Goal: Entertainment & Leisure: Consume media (video, audio)

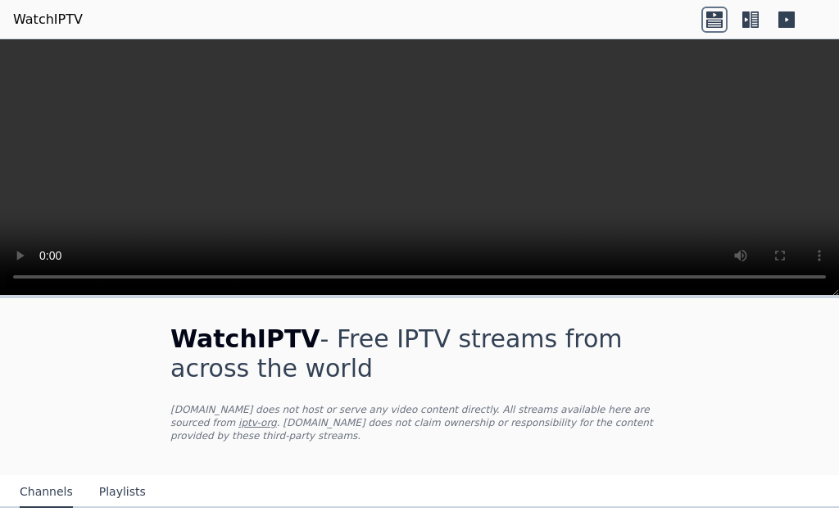
click at [716, 25] on icon at bounding box center [714, 20] width 26 height 26
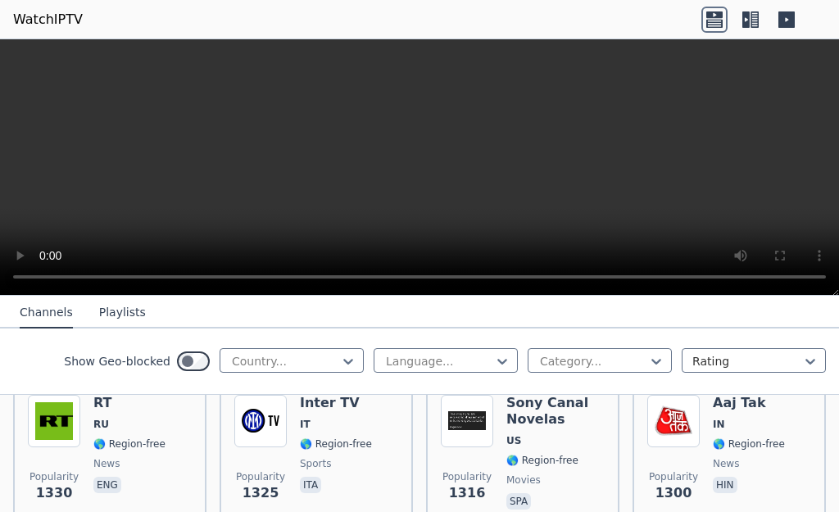
scroll to position [2092, 0]
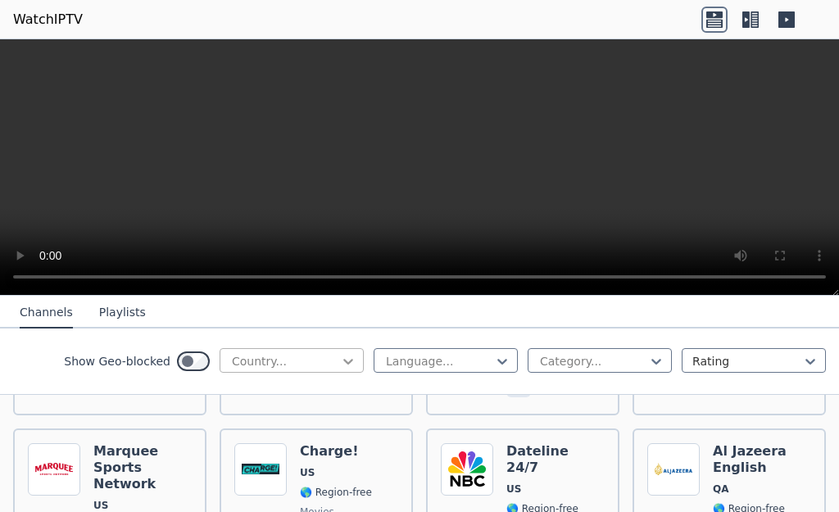
click at [340, 362] on icon at bounding box center [348, 361] width 16 height 16
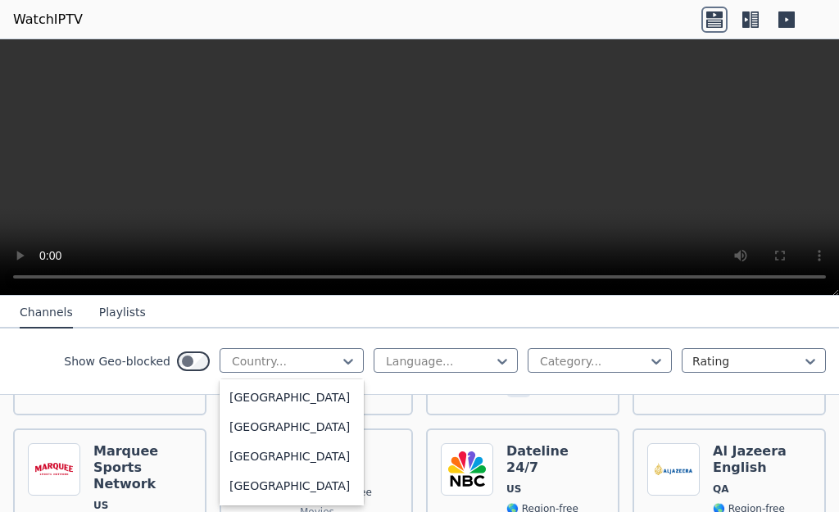
scroll to position [5738, 0]
click at [308, 411] on div "[GEOGRAPHIC_DATA]" at bounding box center [292, 396] width 144 height 29
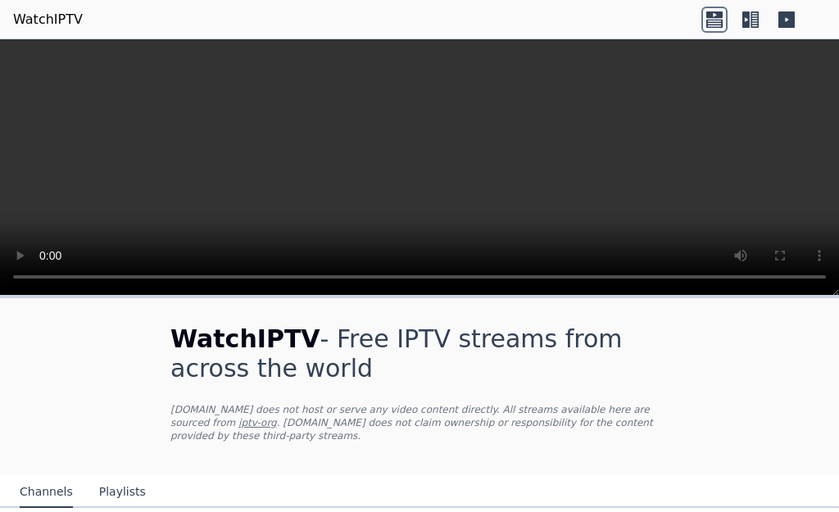
scroll to position [273, 0]
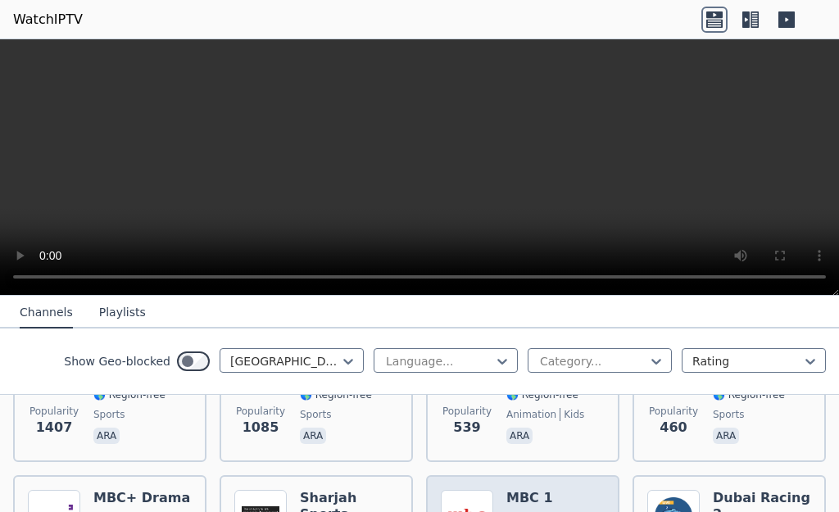
click at [460, 490] on img at bounding box center [467, 516] width 52 height 52
click at [520, 490] on h6 "MBC 1" at bounding box center [542, 498] width 72 height 16
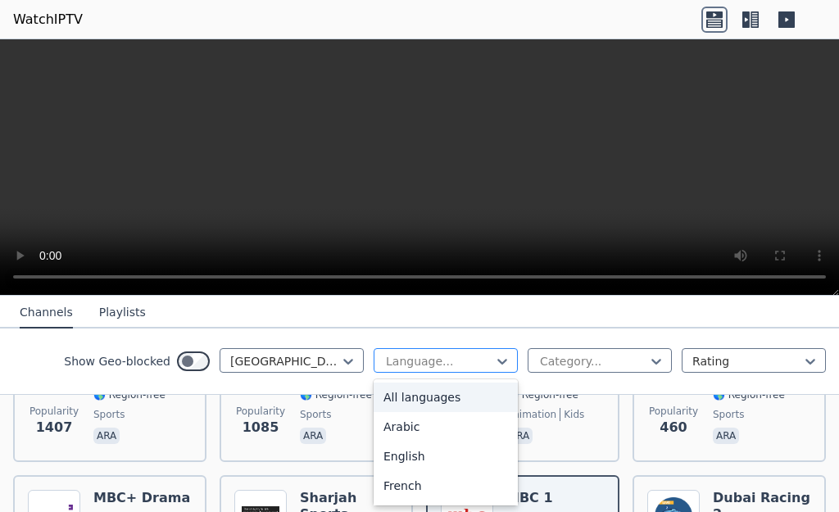
click at [480, 364] on div at bounding box center [439, 361] width 110 height 16
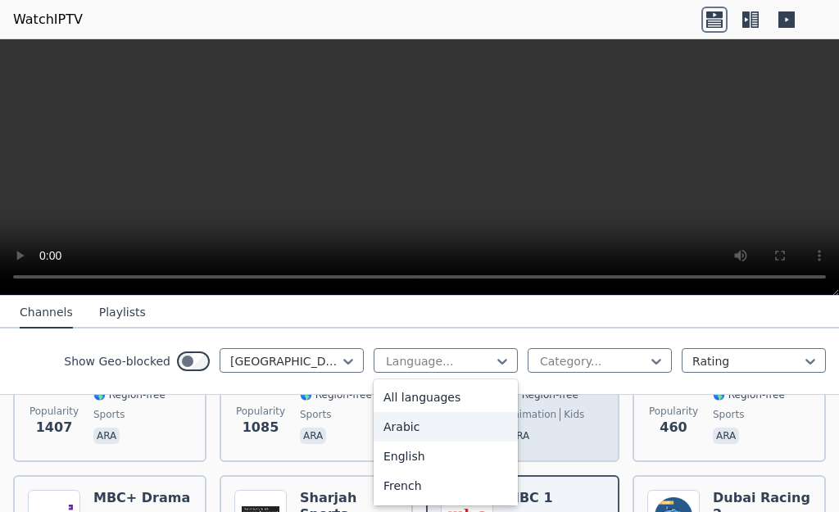
click at [450, 425] on div "Arabic" at bounding box center [445, 426] width 144 height 29
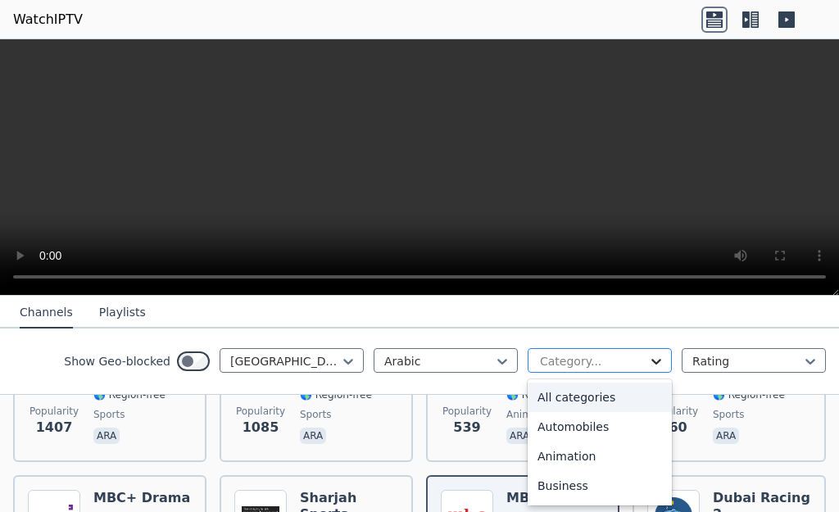
click at [648, 362] on icon at bounding box center [656, 361] width 16 height 16
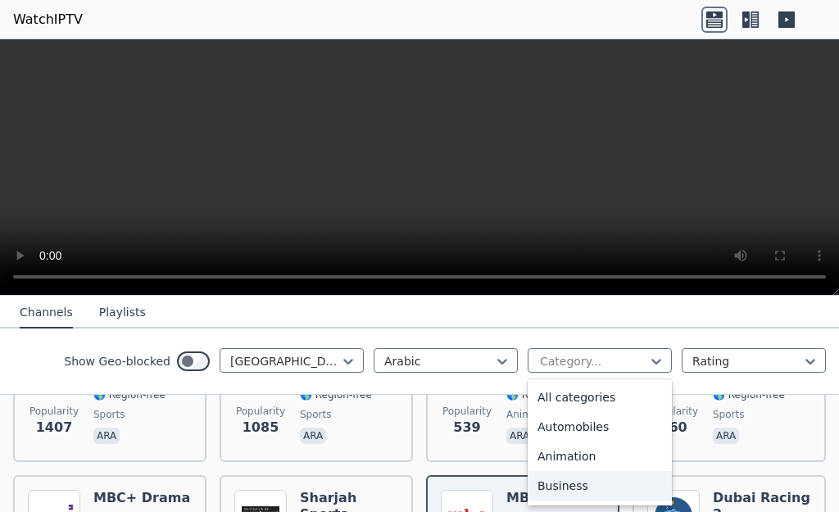
scroll to position [273, 0]
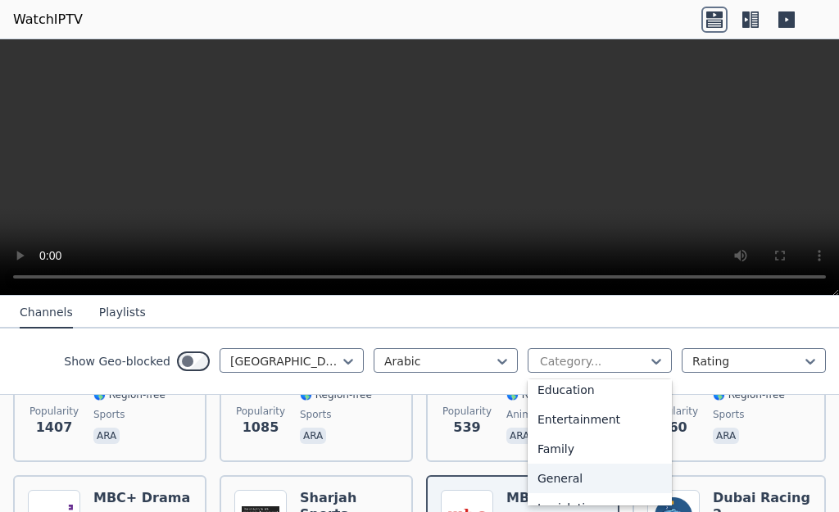
click at [560, 472] on div "General" at bounding box center [599, 478] width 144 height 29
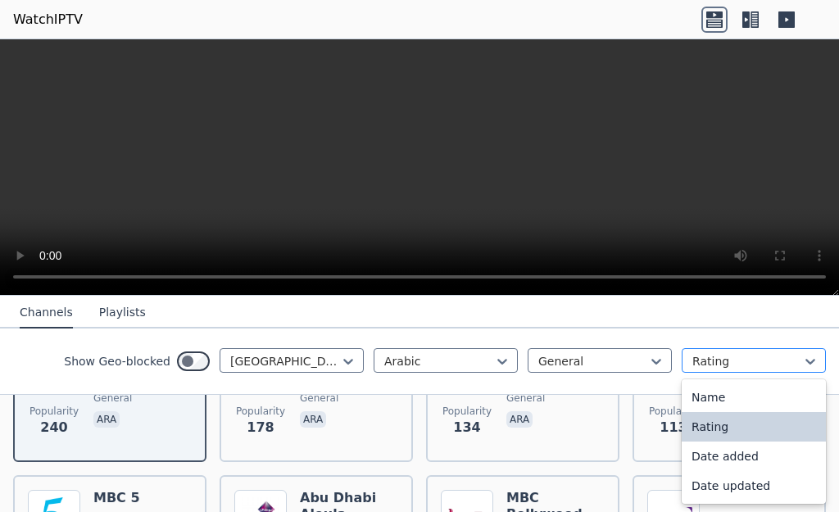
click at [788, 366] on div at bounding box center [747, 361] width 110 height 16
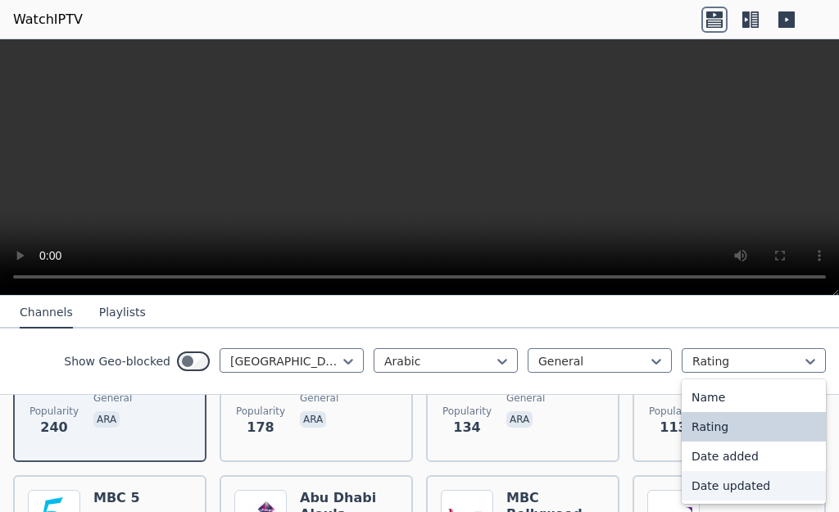
click at [705, 487] on div "Date updated" at bounding box center [753, 485] width 144 height 29
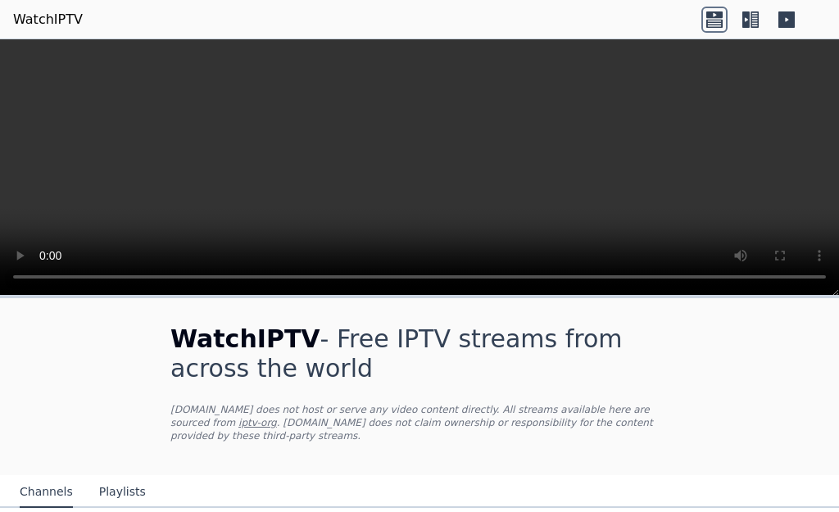
scroll to position [273, 0]
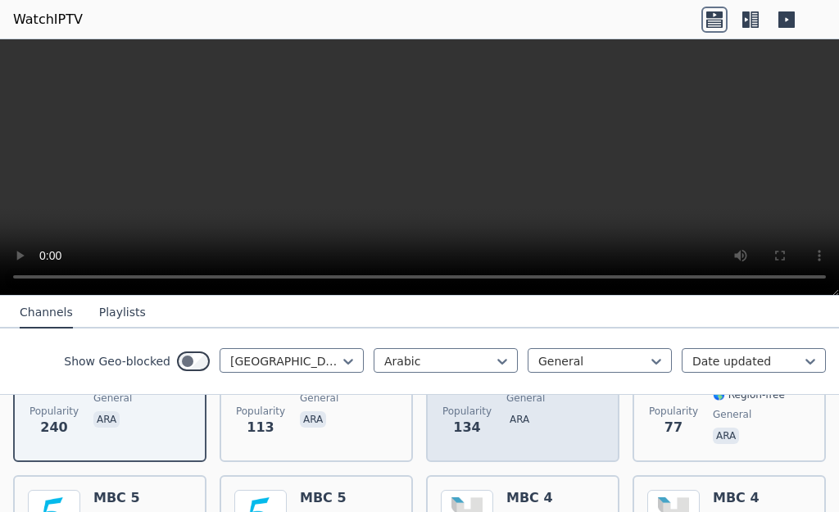
click at [442, 433] on span "Popularity 134" at bounding box center [467, 421] width 52 height 52
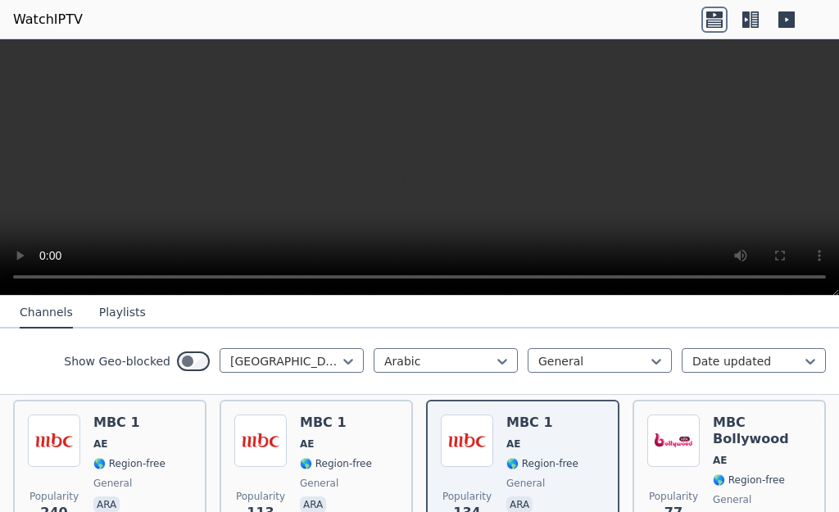
scroll to position [159, 0]
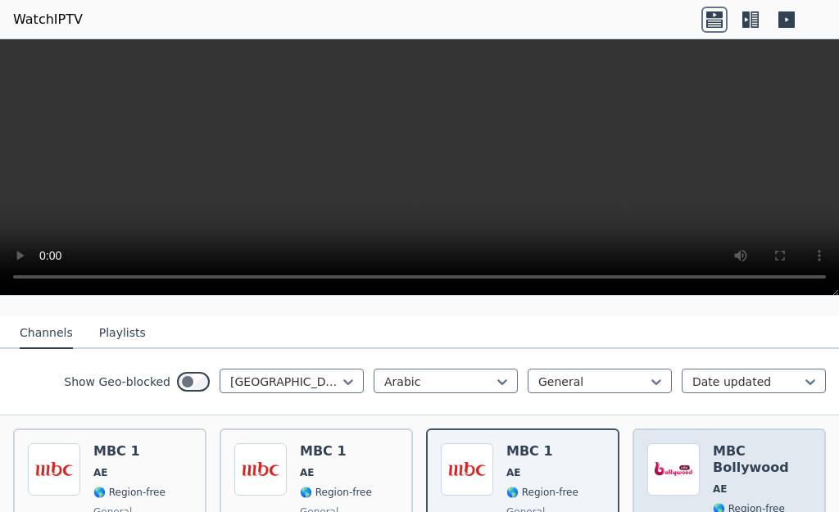
click at [749, 448] on div "MBC Bollywood AE 🌎 Region-free general [PERSON_NAME]" at bounding box center [762, 502] width 98 height 118
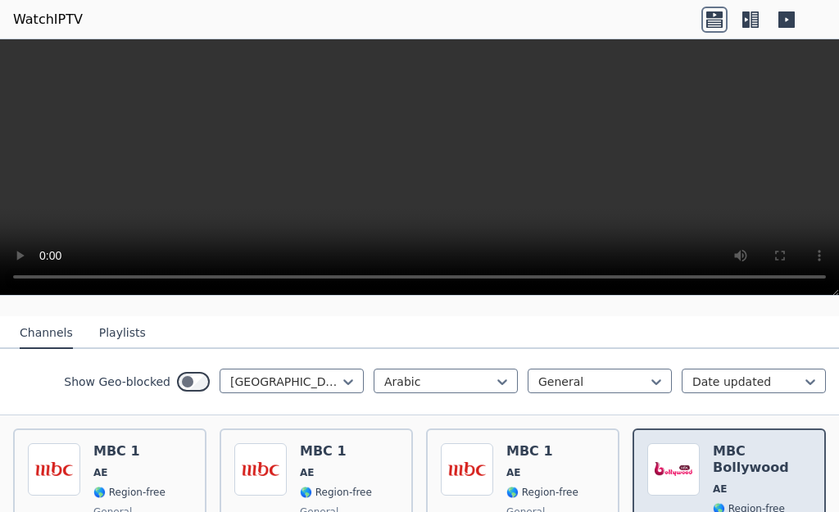
click at [748, 448] on div "MBC Bollywood AE 🌎 Region-free general [PERSON_NAME]" at bounding box center [762, 502] width 98 height 118
click at [710, 428] on div "Popularity 77 MBC Bollywood AE 🌎 Region-free general [PERSON_NAME]" at bounding box center [728, 501] width 193 height 147
click at [713, 443] on h6 "MBC Bollywood" at bounding box center [762, 459] width 98 height 33
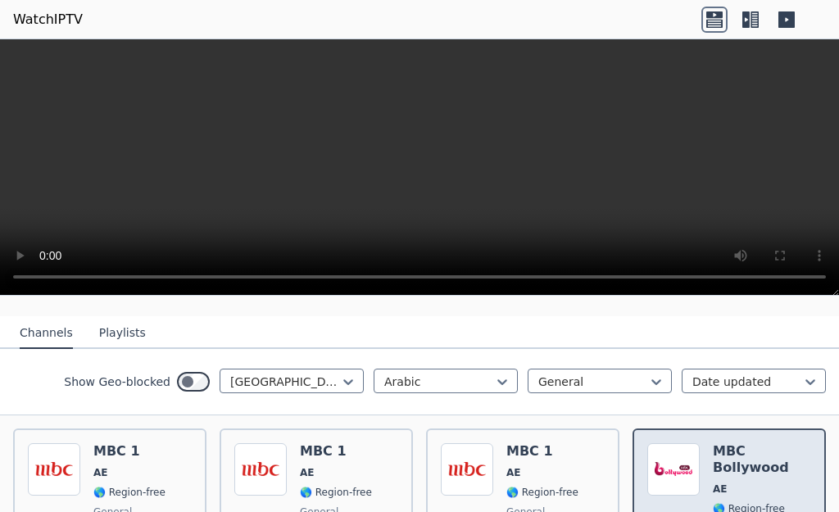
drag, startPoint x: 710, startPoint y: 430, endPoint x: 790, endPoint y: 455, distance: 84.2
click at [790, 482] on span "AE" at bounding box center [762, 488] width 98 height 13
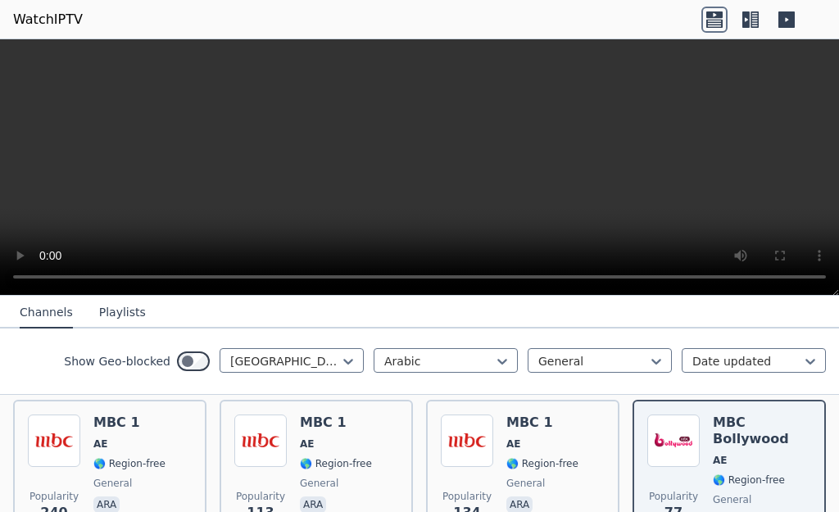
scroll to position [193, 0]
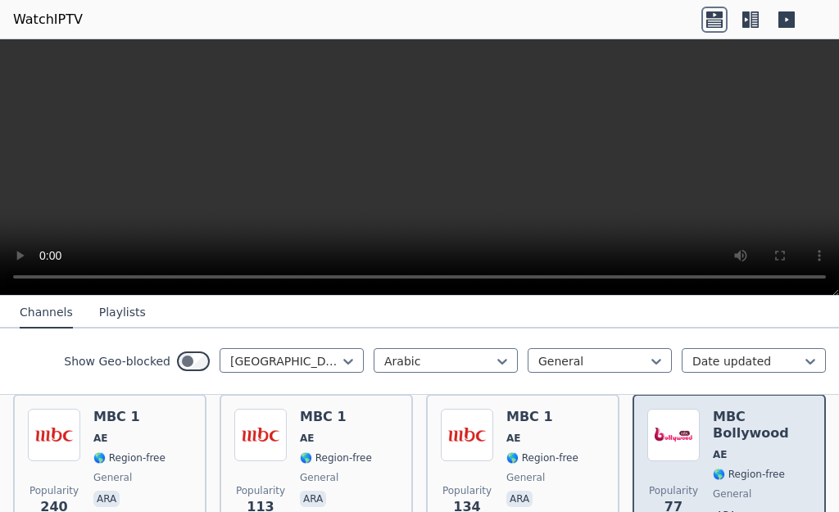
click at [722, 507] on p "ara" at bounding box center [726, 515] width 26 height 16
click at [682, 426] on img at bounding box center [673, 435] width 52 height 52
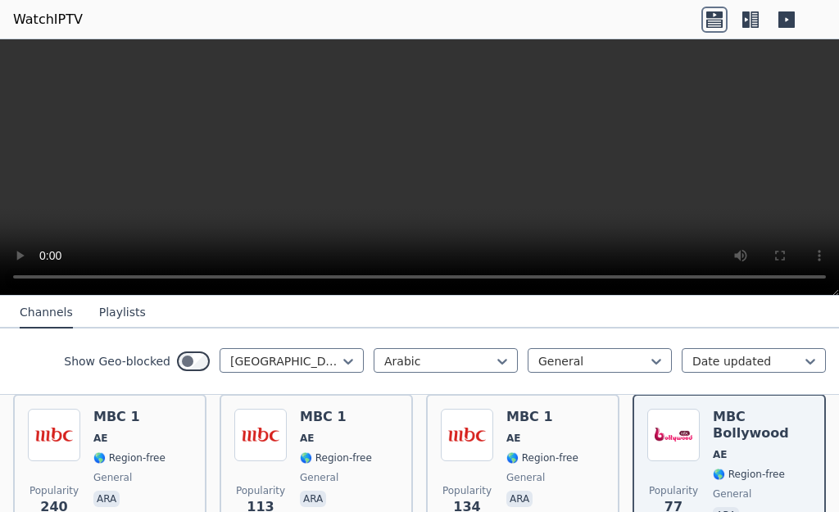
drag, startPoint x: 682, startPoint y: 426, endPoint x: 495, endPoint y: 220, distance: 278.9
click at [495, 220] on video at bounding box center [419, 167] width 839 height 256
click at [781, 17] on icon at bounding box center [786, 19] width 16 height 16
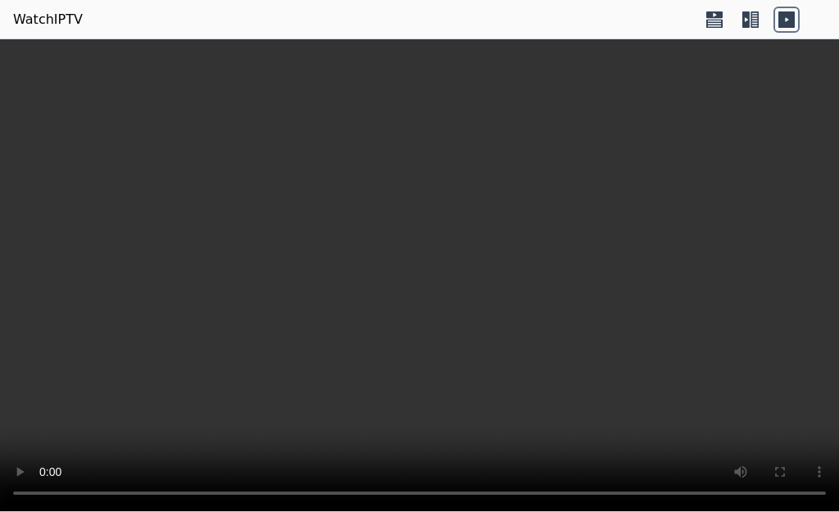
click at [749, 16] on icon at bounding box center [750, 20] width 26 height 26
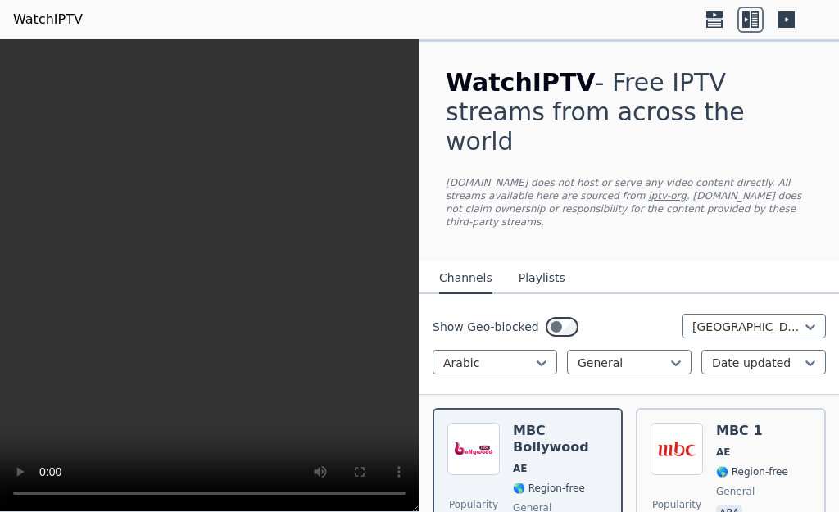
scroll to position [273, 0]
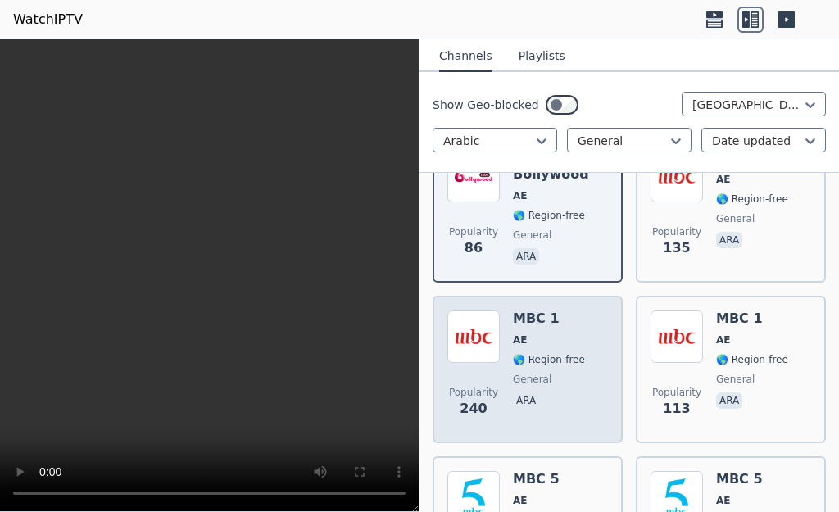
click at [535, 353] on span "🌎 Region-free" at bounding box center [549, 359] width 72 height 13
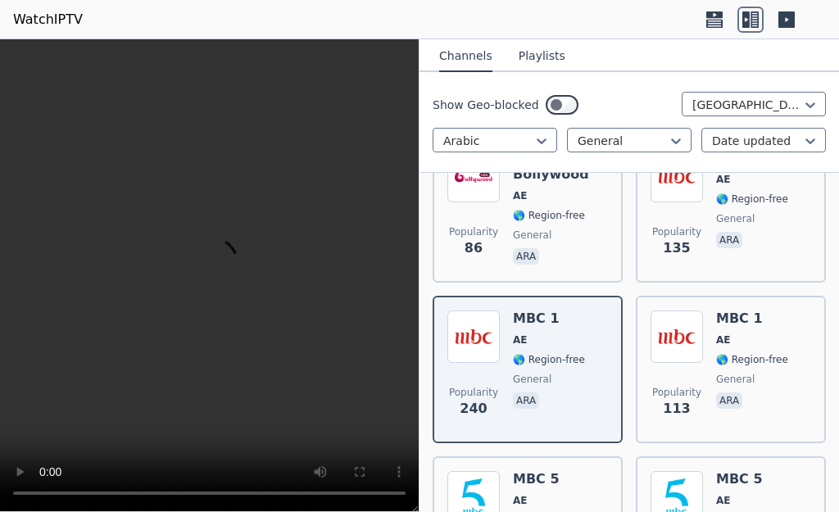
click at [721, 18] on icon at bounding box center [714, 20] width 26 height 26
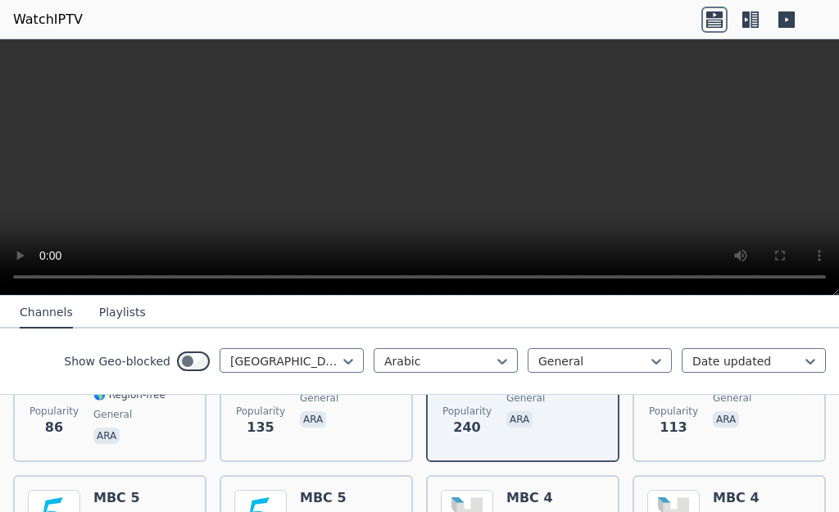
scroll to position [546, 0]
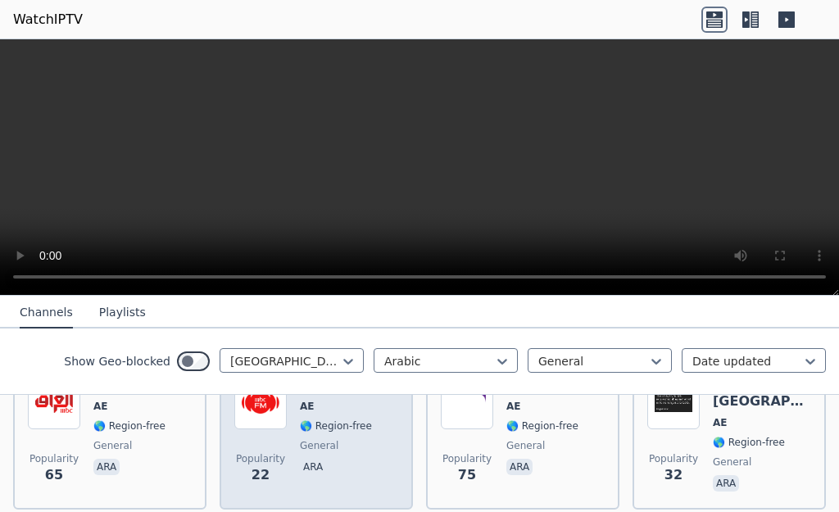
click at [300, 439] on span "general" at bounding box center [319, 445] width 38 height 13
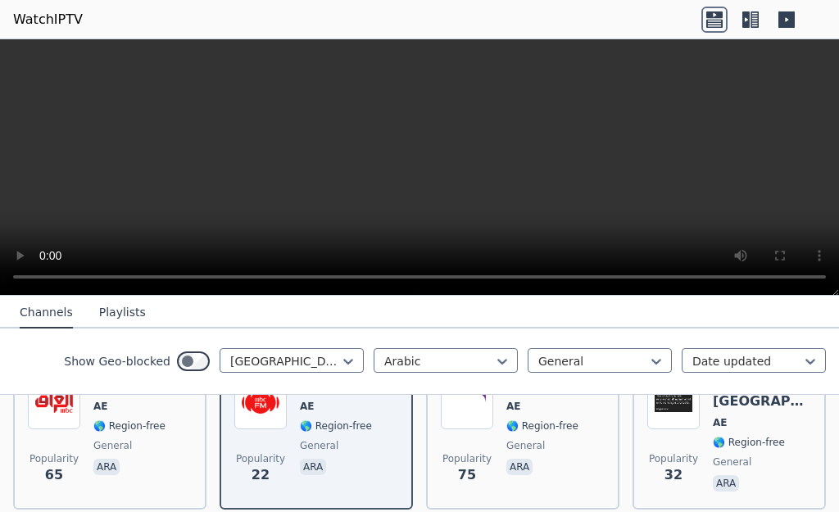
click at [338, 17] on header "WatchIPTV" at bounding box center [419, 19] width 839 height 39
